Goal: Task Accomplishment & Management: Manage account settings

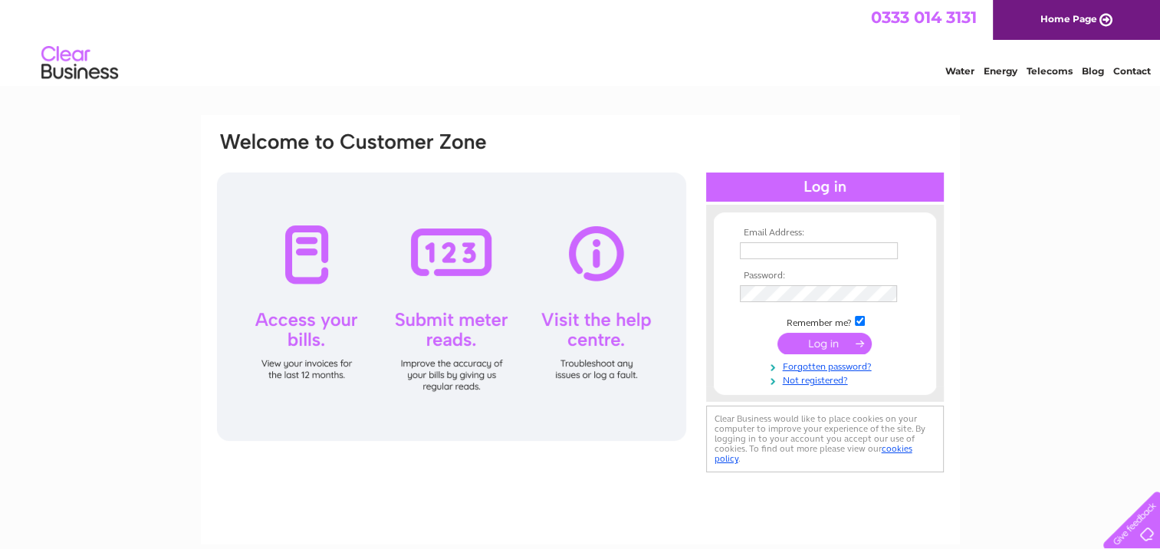
type input "szilvia@irvine-enterprises.co.uk"
click at [837, 349] on input "submit" at bounding box center [824, 343] width 94 height 21
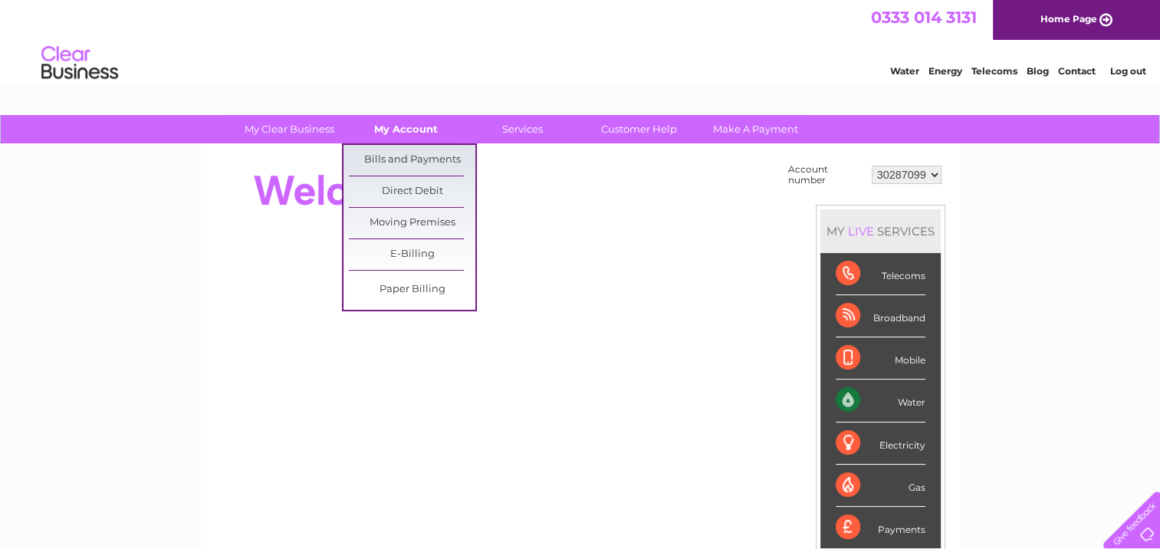
click at [393, 126] on link "My Account" at bounding box center [406, 129] width 126 height 28
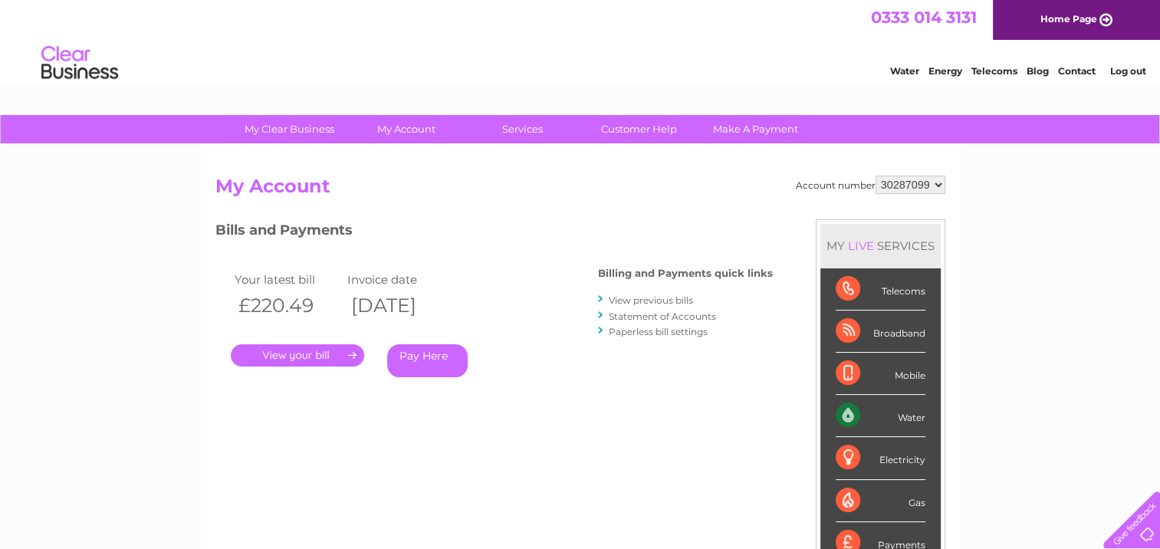
click at [340, 359] on link "." at bounding box center [297, 355] width 133 height 22
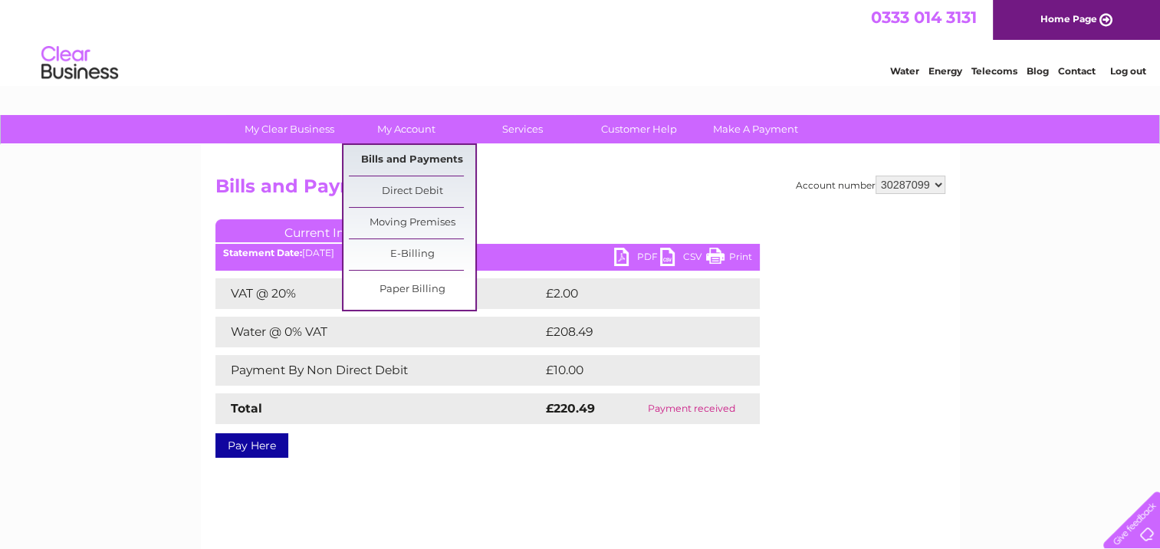
click at [405, 162] on link "Bills and Payments" at bounding box center [412, 160] width 126 height 31
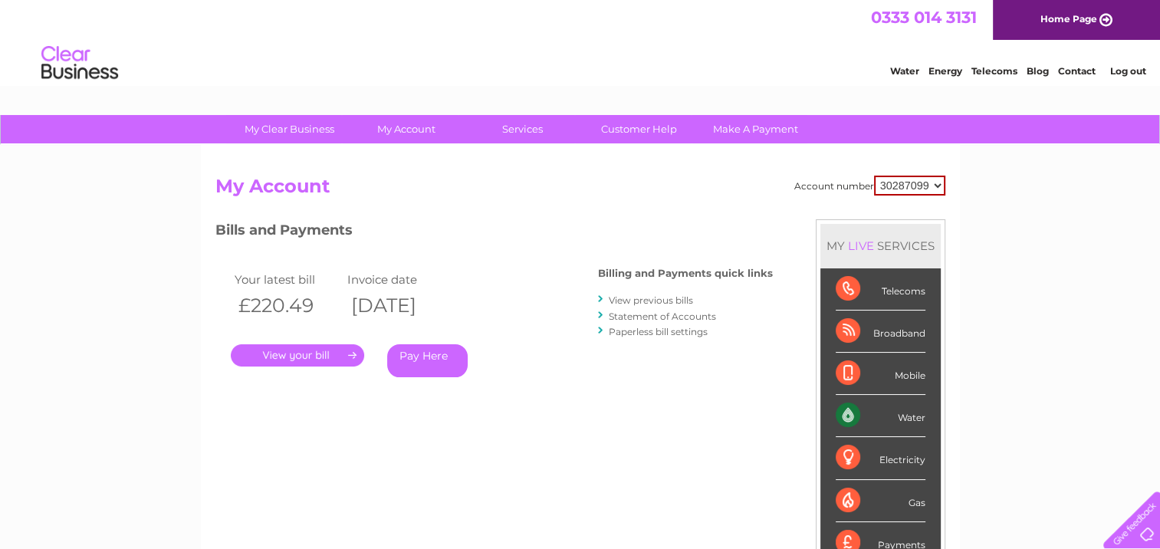
click at [693, 319] on link "Statement of Accounts" at bounding box center [662, 315] width 107 height 11
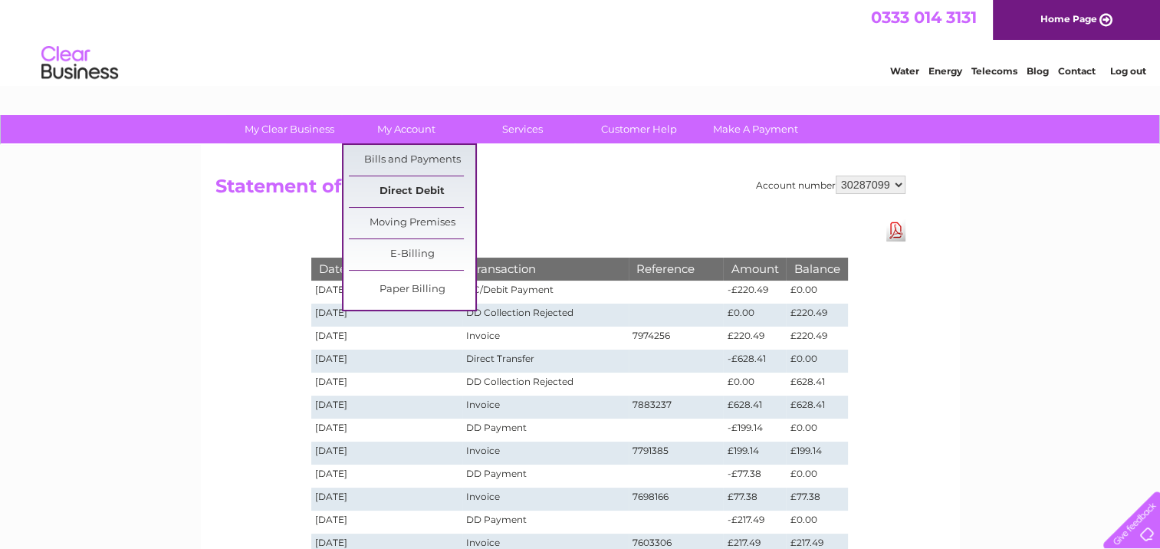
click at [414, 189] on link "Direct Debit" at bounding box center [412, 191] width 126 height 31
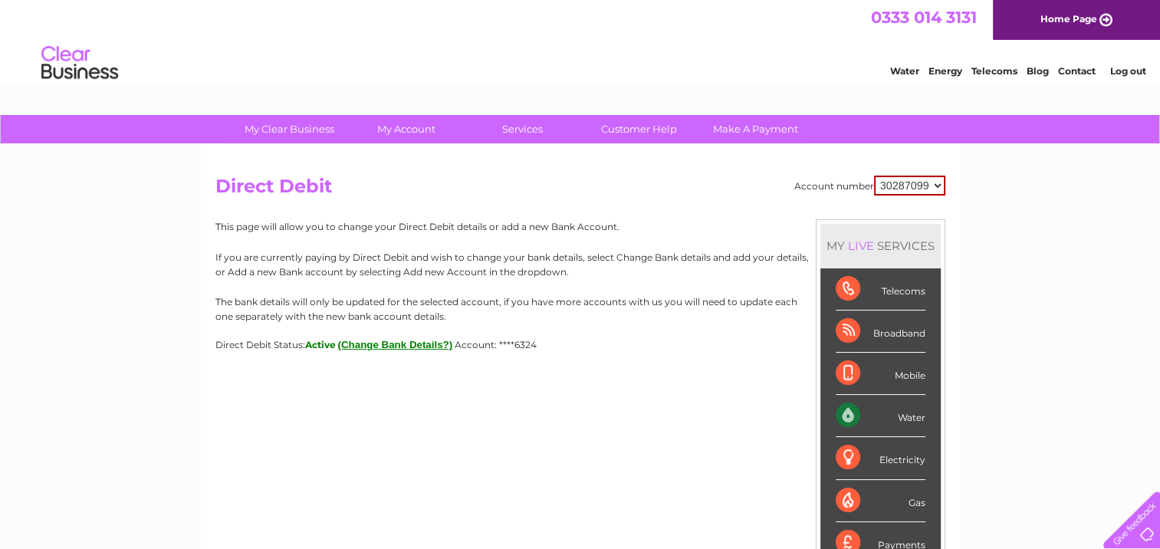
click at [920, 180] on select "30287099 30302677 30302678" at bounding box center [909, 186] width 71 height 20
select select "30302677"
click at [874, 176] on select "30287099 30302677 30302678" at bounding box center [909, 186] width 71 height 20
click at [892, 184] on select "30287099 30302677 30302678" at bounding box center [910, 185] width 70 height 18
select select "30302678"
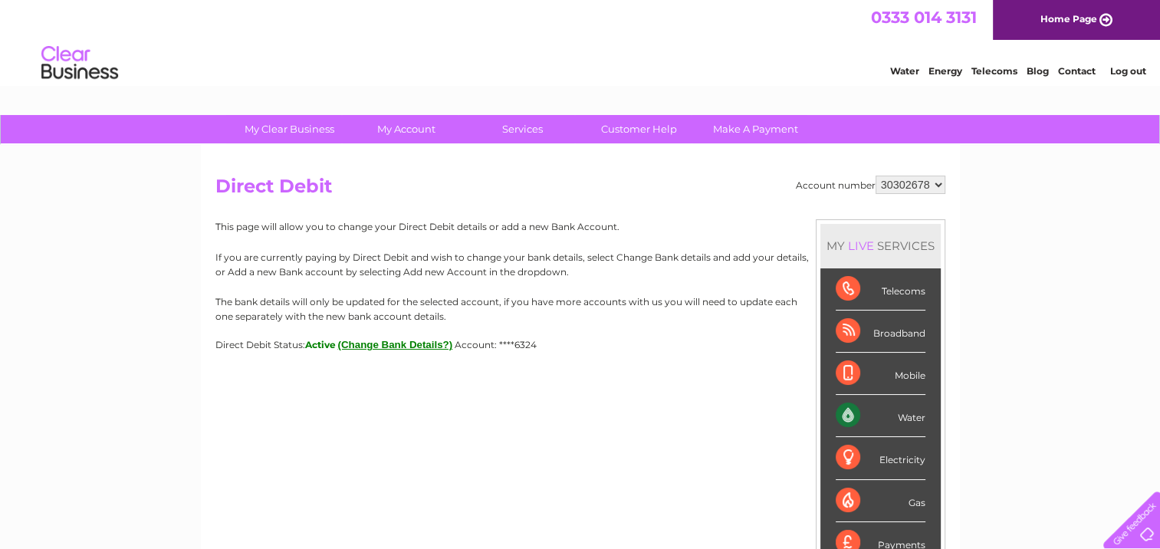
click at [875, 176] on select "30287099 30302677 30302678" at bounding box center [910, 185] width 70 height 18
click at [730, 218] on div "Account number 30287099 30302677 30302678 Direct Debit MY LIVE SERVICES Telecom…" at bounding box center [580, 264] width 730 height 176
click at [914, 187] on select "30287099 30302677 30302678" at bounding box center [910, 185] width 70 height 18
select select "30302677"
click at [875, 176] on select "30287099 30302677 30302678" at bounding box center [910, 185] width 70 height 18
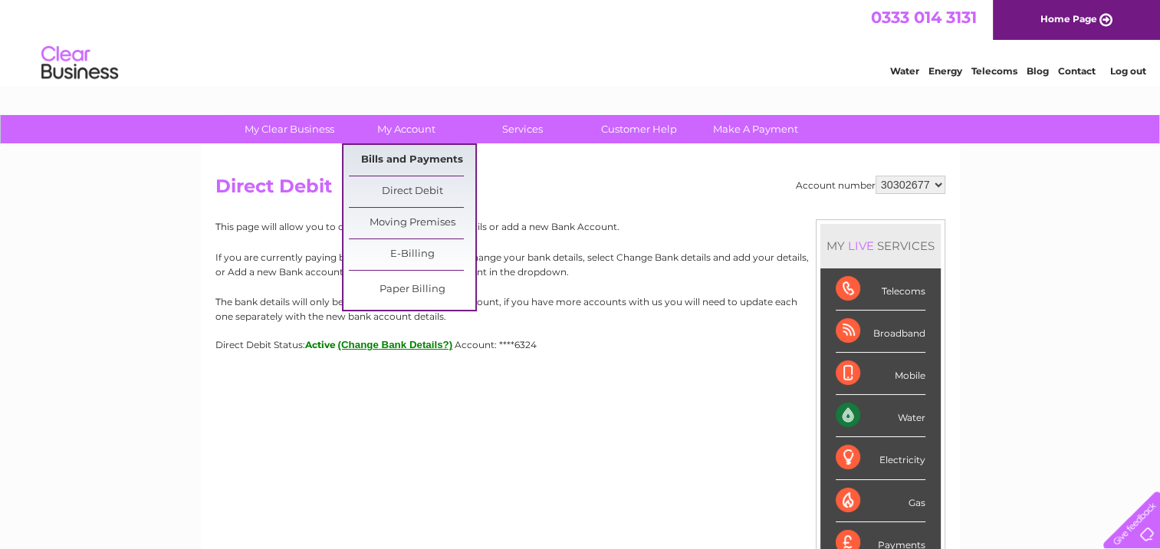
click at [402, 156] on link "Bills and Payments" at bounding box center [412, 160] width 126 height 31
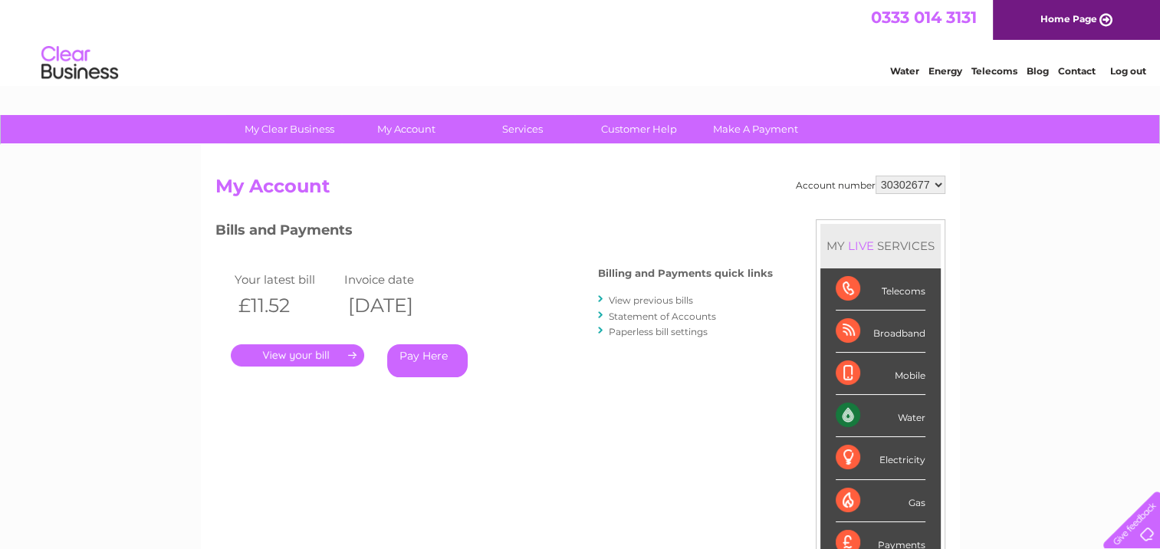
click at [656, 311] on link "Statement of Accounts" at bounding box center [662, 315] width 107 height 11
